Goal: Information Seeking & Learning: Check status

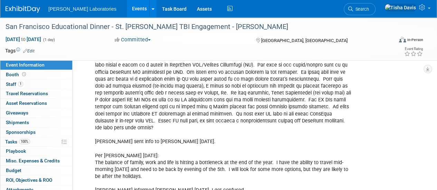
scroll to position [547, 0]
click at [127, 3] on link "Events" at bounding box center [139, 8] width 25 height 17
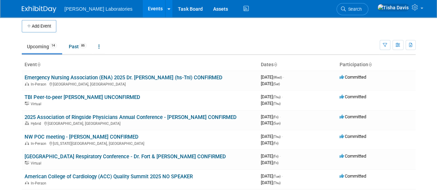
scroll to position [5, 0]
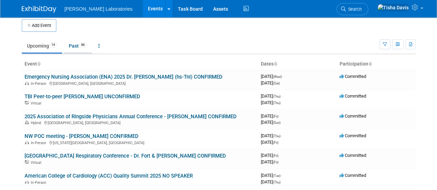
click at [75, 44] on link "Past 86" at bounding box center [78, 45] width 28 height 13
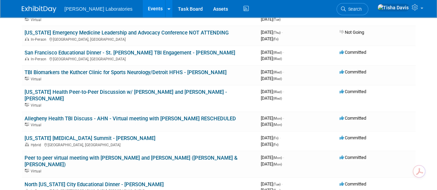
scroll to position [1055, 0]
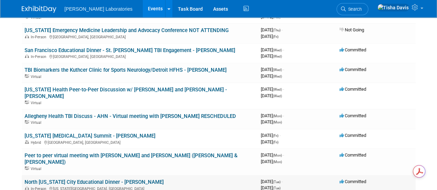
click at [103, 179] on link "North Oklahoma City Educational Dinner - Dr. Hertner" at bounding box center [94, 182] width 139 height 6
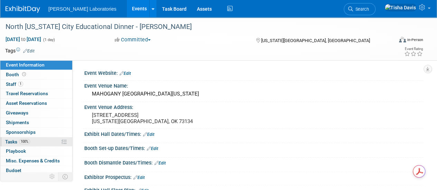
click at [15, 140] on span "Tasks 100%" at bounding box center [17, 142] width 25 height 6
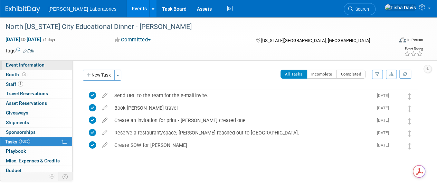
click at [50, 66] on link "Event Information" at bounding box center [36, 64] width 72 height 9
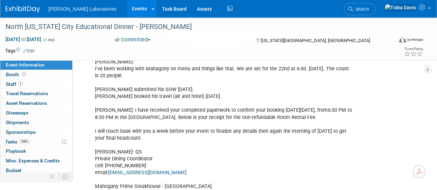
scroll to position [304, 0]
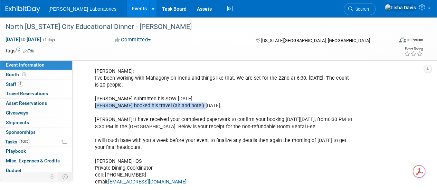
drag, startPoint x: 95, startPoint y: 104, endPoint x: 200, endPoint y: 104, distance: 104.4
click at [200, 104] on div "Per KC: Working on putting together the dinner for Tessa’s territory. The team …" at bounding box center [223, 64] width 266 height 319
copy div "Tisha booked his travel (air and hotel) 9/18/24."
